Goal: Information Seeking & Learning: Learn about a topic

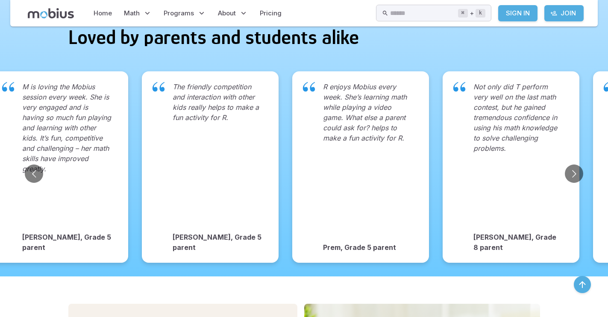
scroll to position [1101, 0]
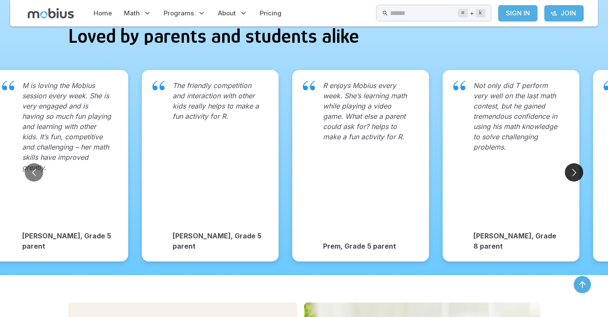
click at [571, 167] on button "Go to next slide" at bounding box center [574, 172] width 18 height 18
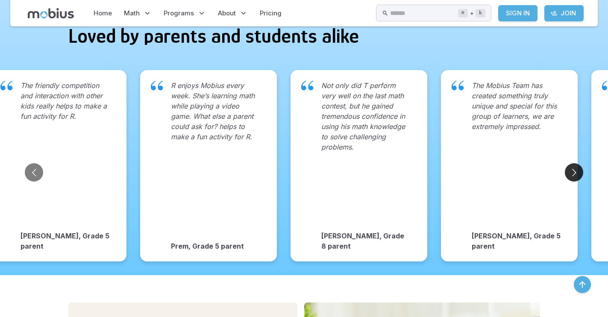
click at [571, 167] on button "Go to next slide" at bounding box center [574, 172] width 18 height 18
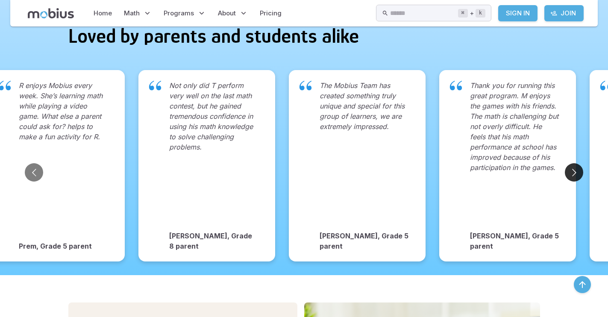
click at [571, 167] on button "Go to next slide" at bounding box center [574, 172] width 18 height 18
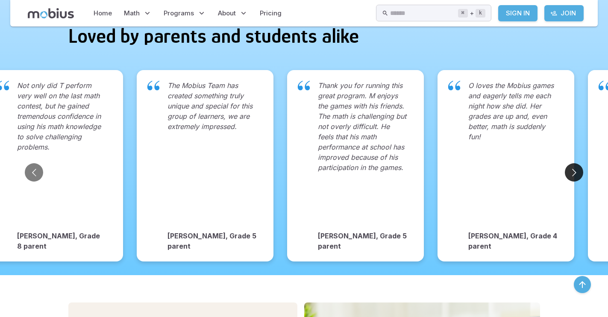
click at [571, 167] on button "Go to next slide" at bounding box center [574, 172] width 18 height 18
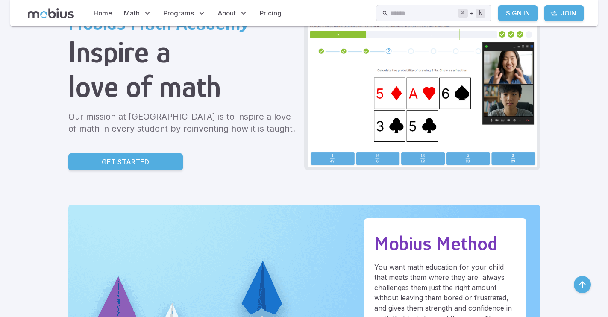
scroll to position [0, 0]
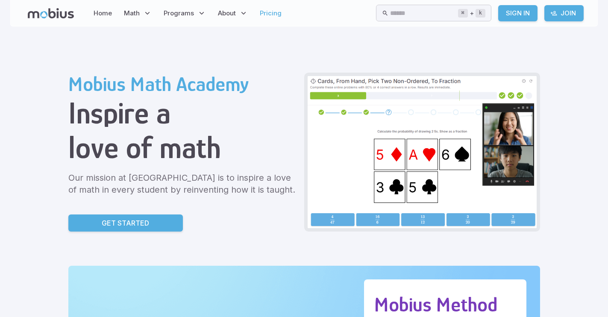
click at [264, 16] on link "Pricing" at bounding box center [270, 13] width 27 height 20
